Goal: Task Accomplishment & Management: Manage account settings

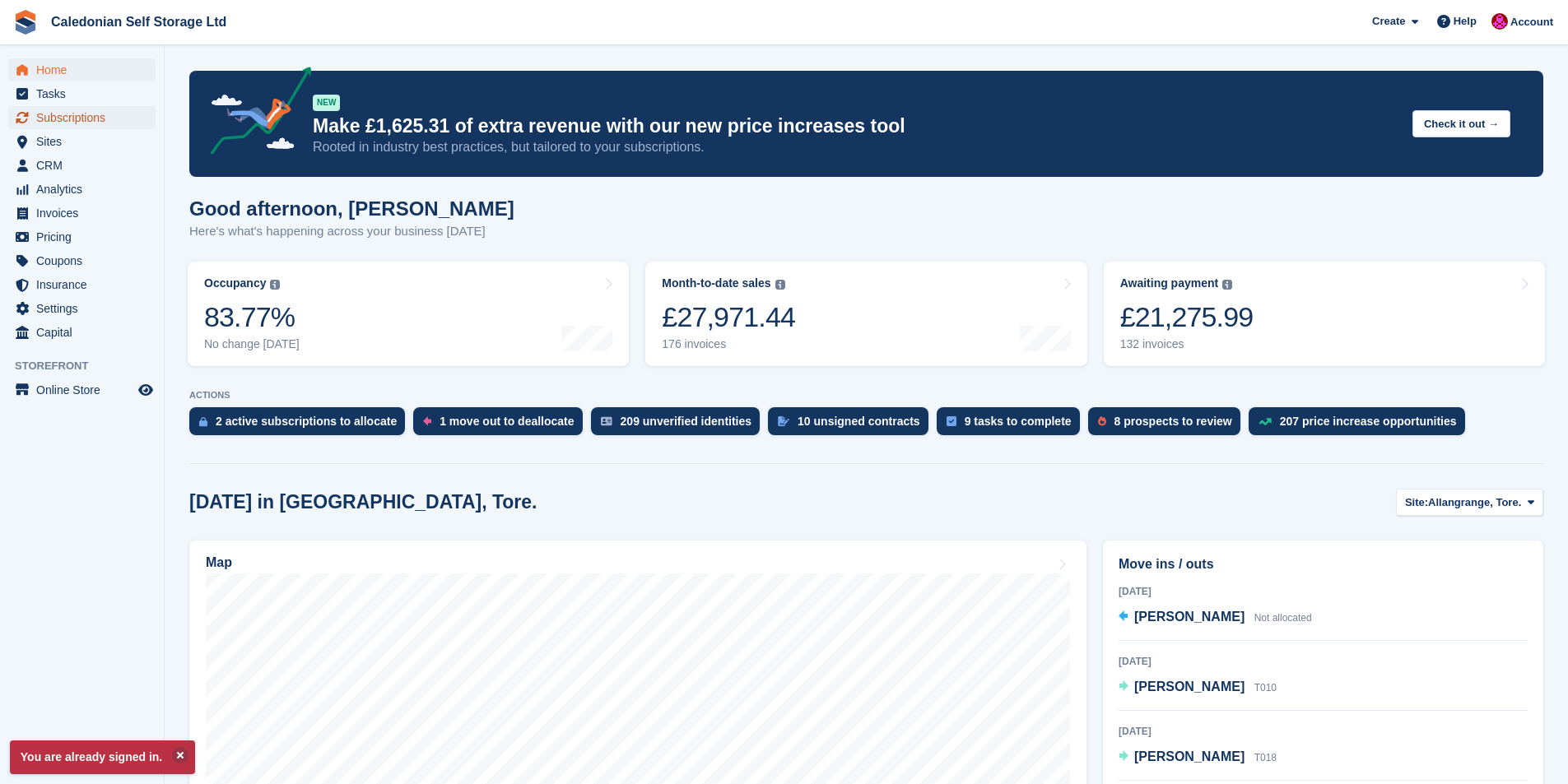
click at [92, 121] on span "Subscriptions" at bounding box center [85, 118] width 99 height 23
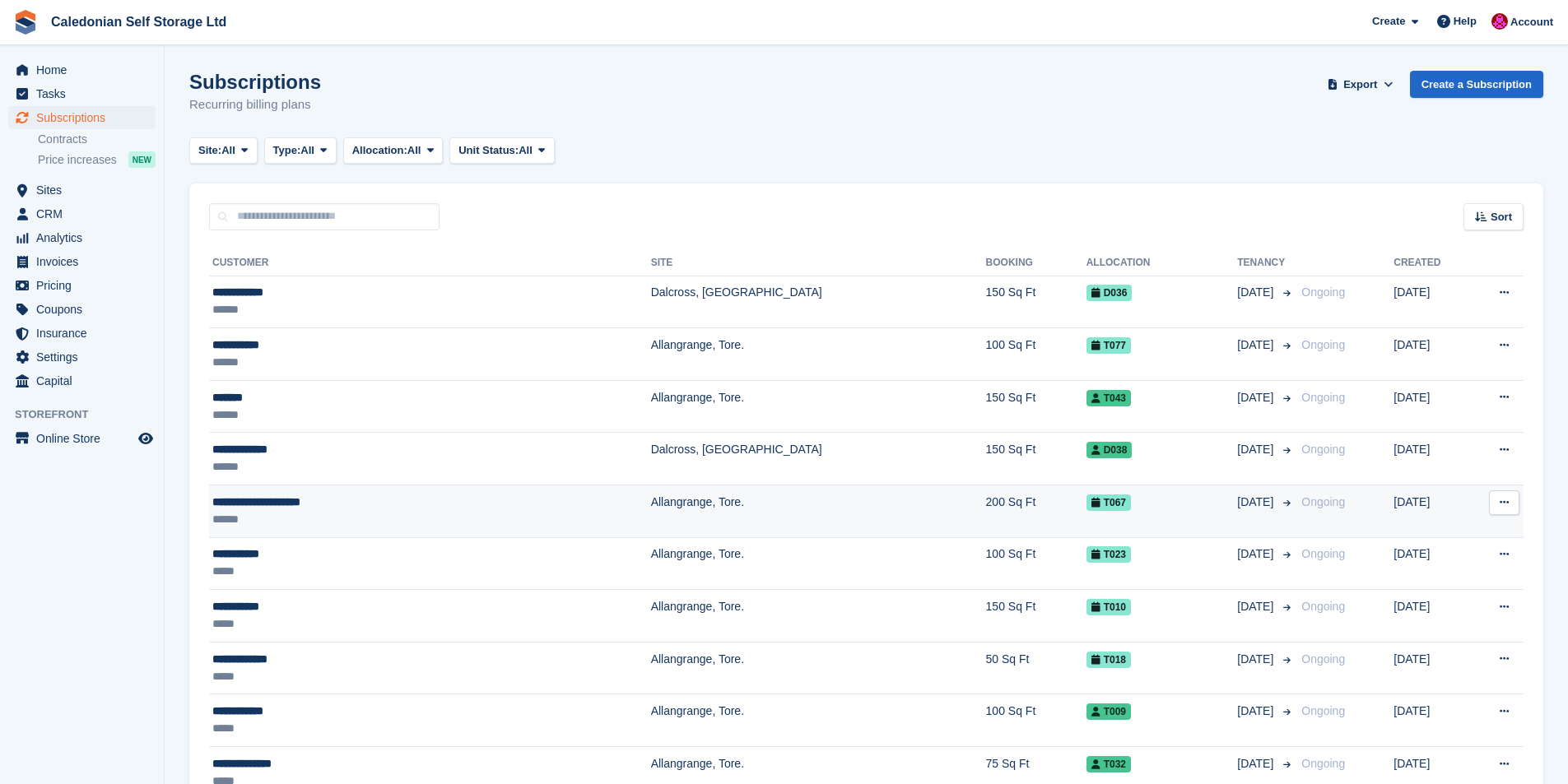
click at [238, 503] on div "**********" at bounding box center [350, 502] width 274 height 17
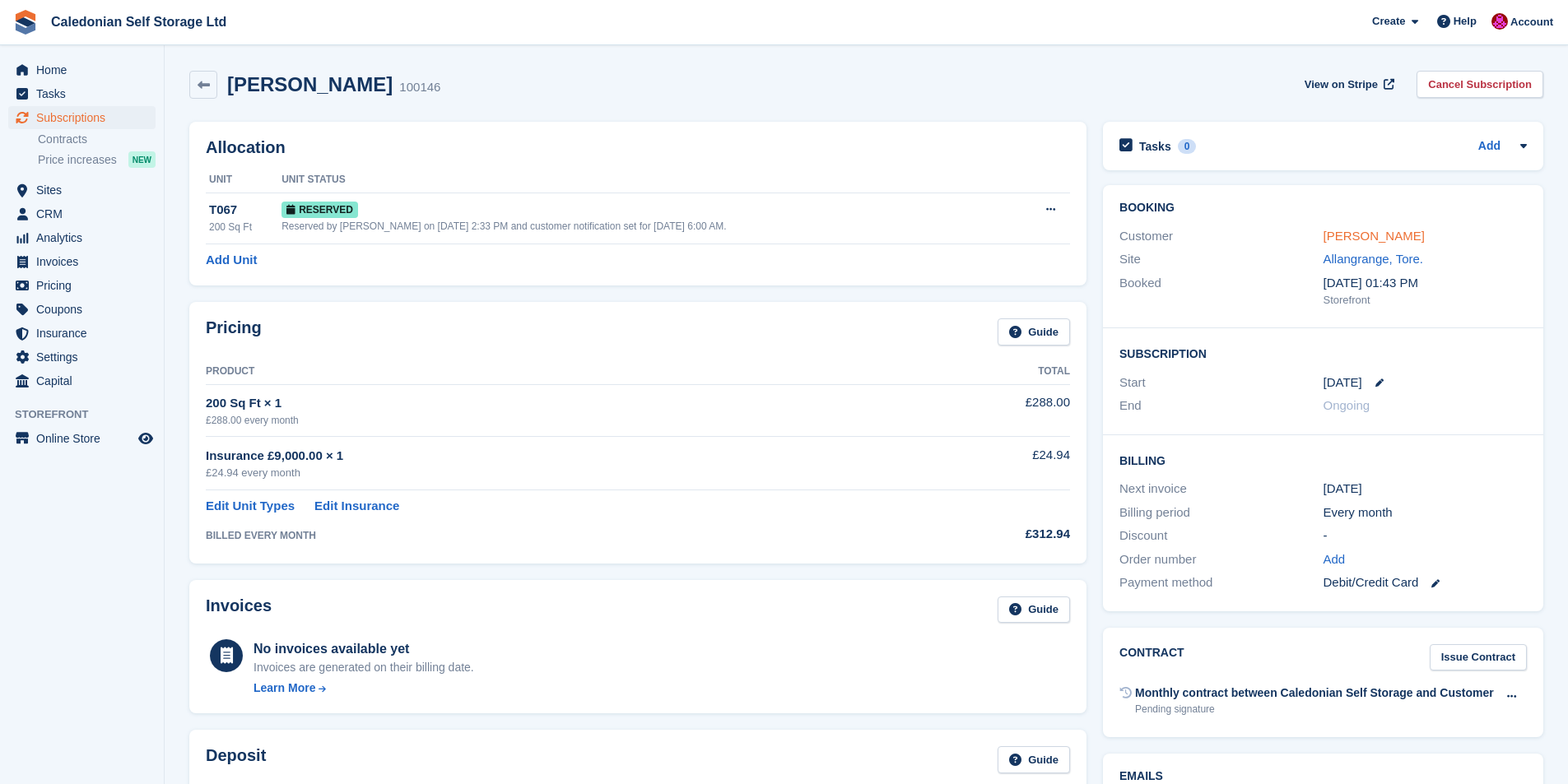
click at [1388, 235] on link "[PERSON_NAME]" at bounding box center [1374, 236] width 101 height 14
